Goal: Transaction & Acquisition: Purchase product/service

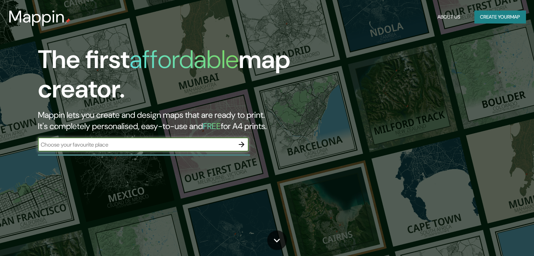
click at [211, 143] on input "text" at bounding box center [136, 145] width 197 height 8
type input "carcel de mujeres [GEOGRAPHIC_DATA]"
click at [245, 142] on icon "button" at bounding box center [241, 144] width 8 height 8
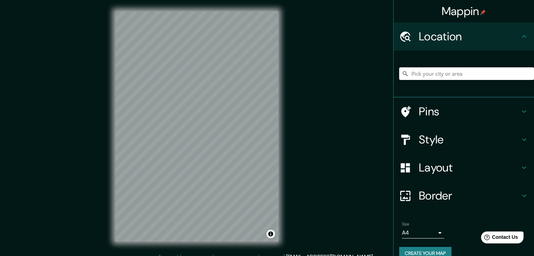
click at [443, 75] on input "Pick your city or area" at bounding box center [466, 73] width 135 height 13
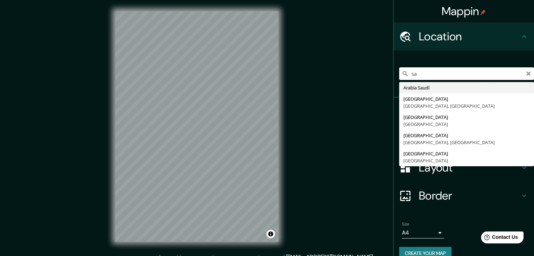
type input "s"
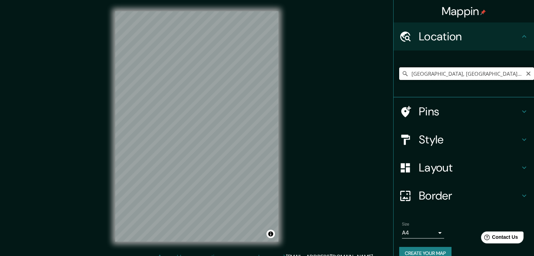
click at [473, 74] on input "[GEOGRAPHIC_DATA], [GEOGRAPHIC_DATA], [GEOGRAPHIC_DATA]" at bounding box center [466, 73] width 135 height 13
click at [420, 75] on input "[GEOGRAPHIC_DATA], [GEOGRAPHIC_DATA], [GEOGRAPHIC_DATA]" at bounding box center [466, 73] width 135 height 13
click at [461, 75] on input "[GEOGRAPHIC_DATA], [GEOGRAPHIC_DATA], [GEOGRAPHIC_DATA]" at bounding box center [466, 73] width 135 height 13
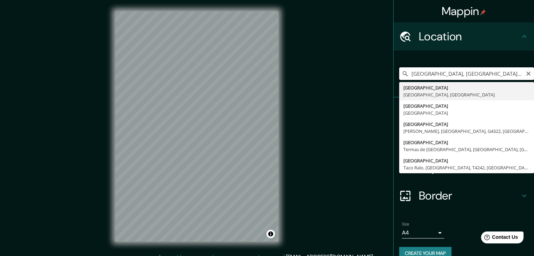
click at [445, 72] on input "[GEOGRAPHIC_DATA], [GEOGRAPHIC_DATA], [GEOGRAPHIC_DATA]" at bounding box center [466, 73] width 135 height 13
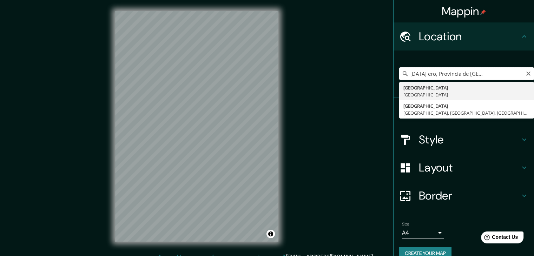
scroll to position [0, 43]
type input "[GEOGRAPHIC_DATA] ero, Provincia de [GEOGRAPHIC_DATA], [GEOGRAPHIC_DATA]"
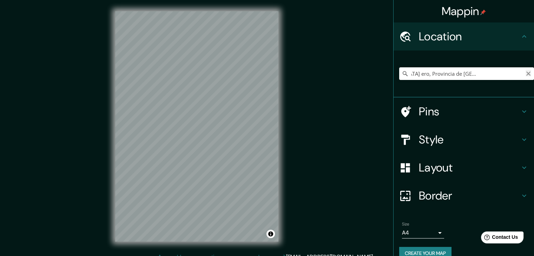
click at [526, 74] on icon "Clear" at bounding box center [528, 74] width 4 height 4
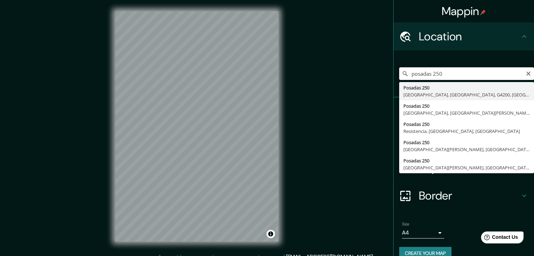
type input "[STREET_ADDRESS]"
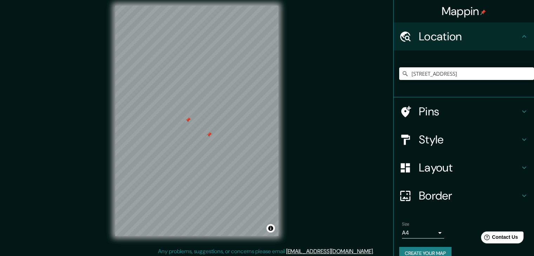
scroll to position [8, 0]
